Goal: Transaction & Acquisition: Purchase product/service

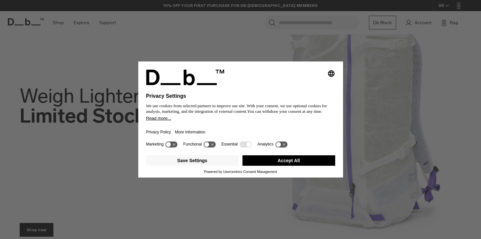
click at [285, 162] on button "Accept All" at bounding box center [288, 161] width 93 height 10
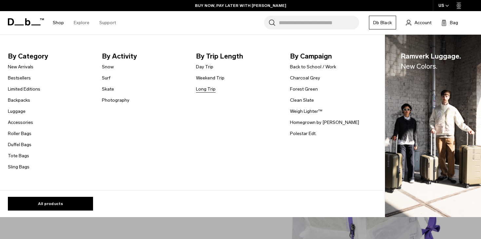
click at [205, 89] on link "Long Trip" at bounding box center [206, 89] width 20 height 7
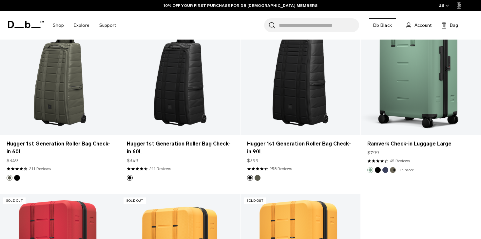
scroll to position [1670, 0]
